Goal: Information Seeking & Learning: Learn about a topic

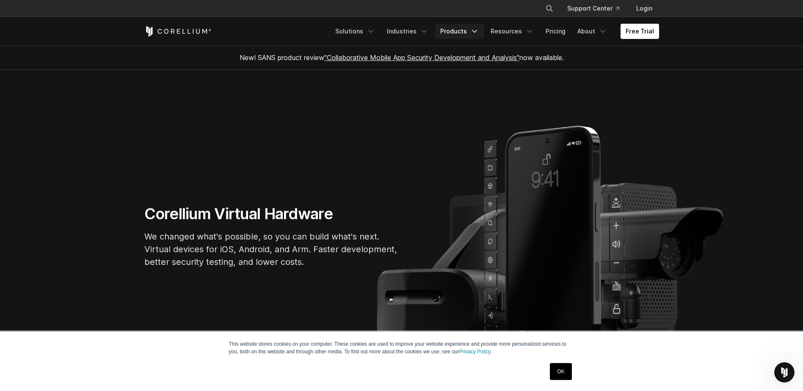
click at [471, 33] on link "Products" at bounding box center [459, 31] width 49 height 15
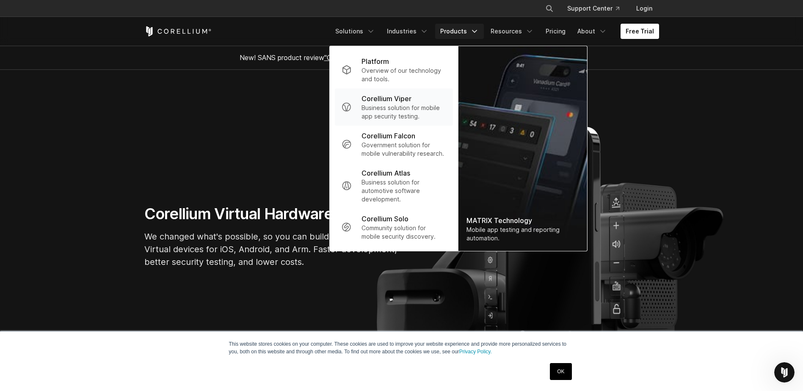
click at [411, 107] on p "Business solution for mobile app security testing." at bounding box center [404, 112] width 84 height 17
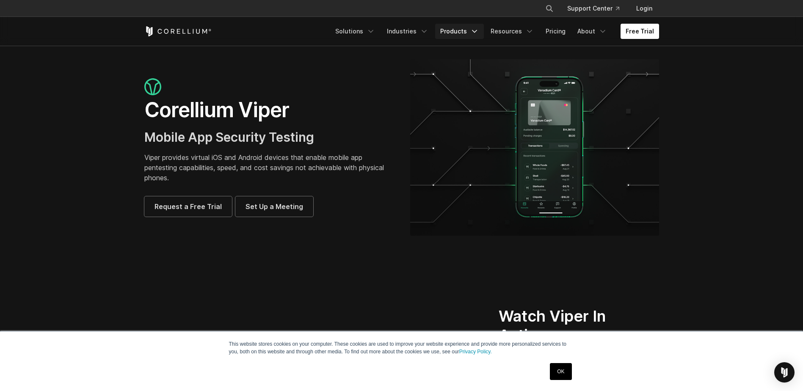
click at [464, 35] on link "Products" at bounding box center [459, 31] width 49 height 15
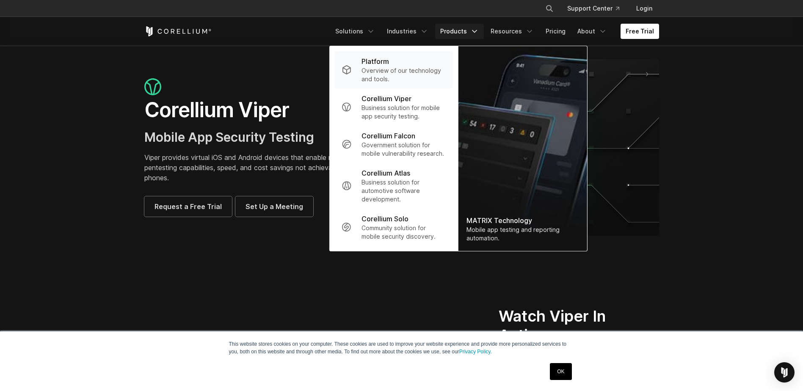
click at [388, 66] on p "Platform" at bounding box center [376, 61] width 28 height 10
